Goal: Check status: Check status

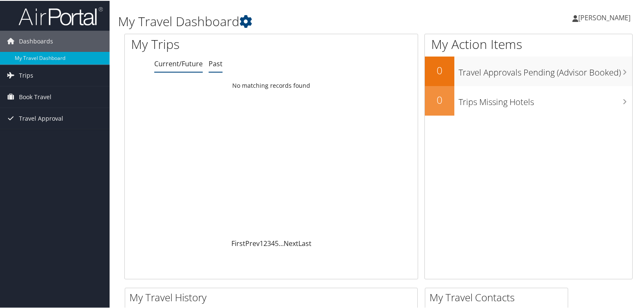
click at [214, 66] on link "Past" at bounding box center [216, 62] width 14 height 9
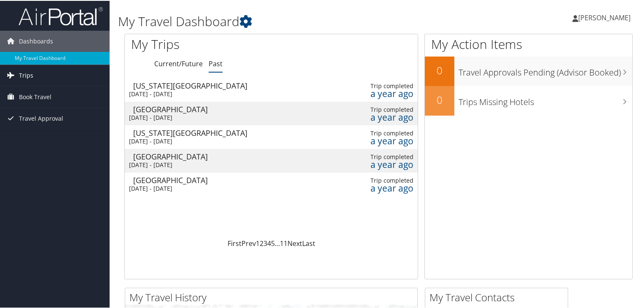
click at [33, 75] on link "Trips" at bounding box center [55, 74] width 110 height 21
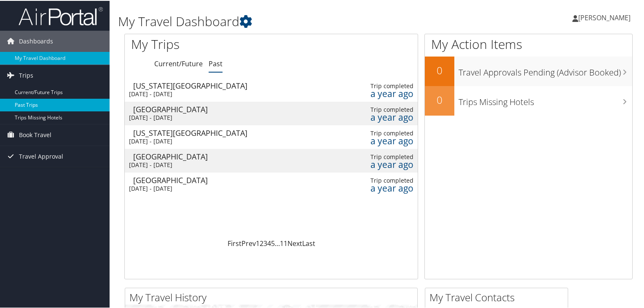
click at [37, 103] on link "Past Trips" at bounding box center [55, 104] width 110 height 13
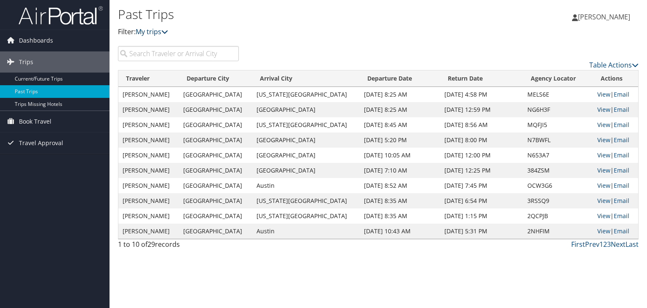
click at [168, 29] on icon at bounding box center [164, 31] width 7 height 7
click at [629, 246] on link "Last" at bounding box center [632, 243] width 13 height 9
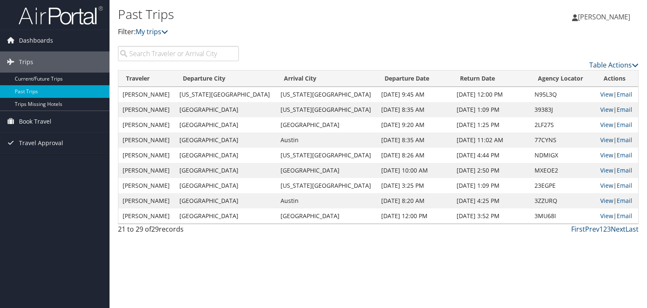
click at [620, 230] on link "Next" at bounding box center [618, 228] width 15 height 9
click at [631, 228] on link "Last" at bounding box center [632, 228] width 13 height 9
click at [615, 230] on link "Next" at bounding box center [618, 228] width 15 height 9
click at [581, 230] on link "First" at bounding box center [578, 228] width 14 height 9
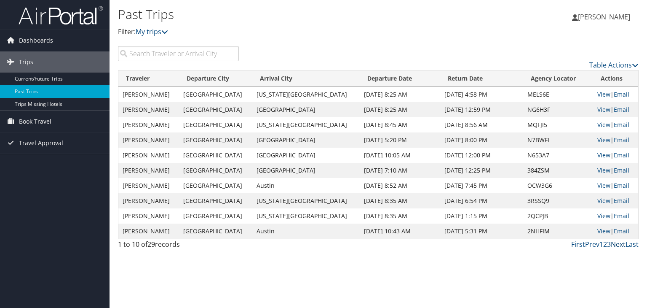
click at [618, 245] on link "Next" at bounding box center [618, 243] width 15 height 9
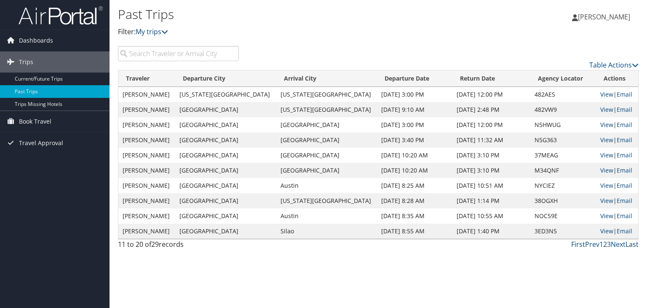
click at [630, 245] on link "Last" at bounding box center [632, 243] width 13 height 9
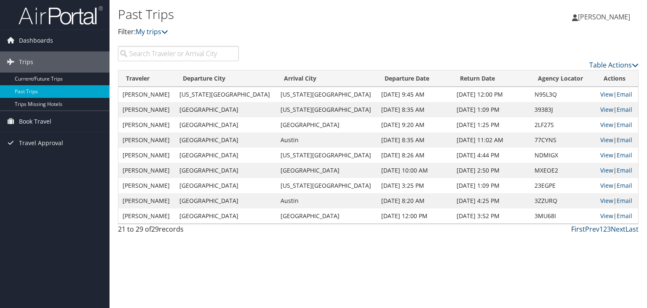
click at [580, 228] on link "First" at bounding box center [578, 228] width 14 height 9
